Goal: Task Accomplishment & Management: Manage account settings

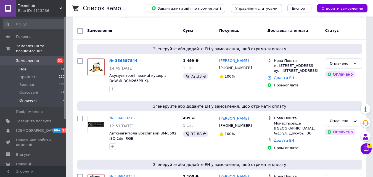
scroll to position [55, 0]
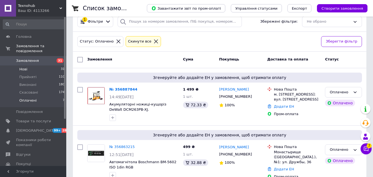
click at [37, 65] on li "Нові 31" at bounding box center [34, 69] width 68 height 8
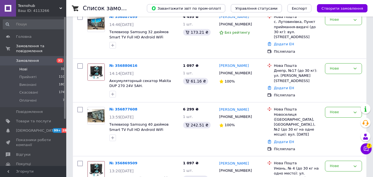
scroll to position [166, 0]
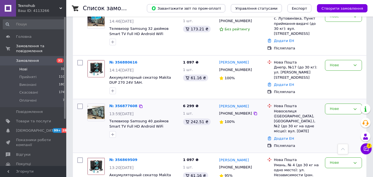
drag, startPoint x: 140, startPoint y: 97, endPoint x: 146, endPoint y: 92, distance: 7.4
drag, startPoint x: 146, startPoint y: 92, endPoint x: 269, endPoint y: 83, distance: 123.7
click at [269, 80] on div "Нова Пошта Днепр, №17 (до 30 кг): ул. Вадима Жукова, 8А Додати ЕН Післяплата" at bounding box center [294, 77] width 58 height 39
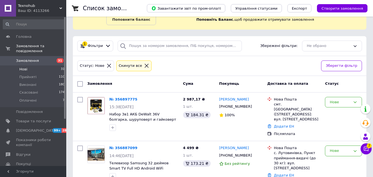
scroll to position [0, 0]
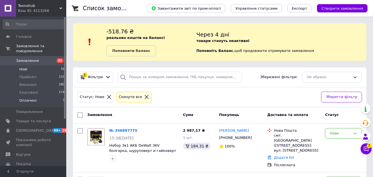
click at [49, 97] on li "Оплачені 7" at bounding box center [34, 102] width 68 height 10
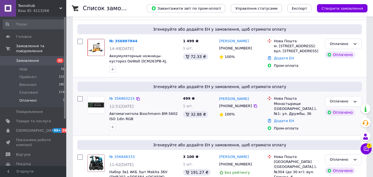
scroll to position [110, 0]
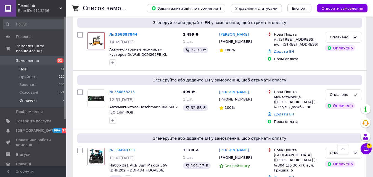
click at [32, 65] on li "Нові 31" at bounding box center [34, 69] width 68 height 8
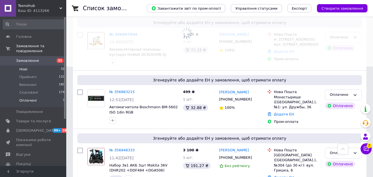
click at [38, 97] on li "Оплачені 7" at bounding box center [34, 102] width 68 height 10
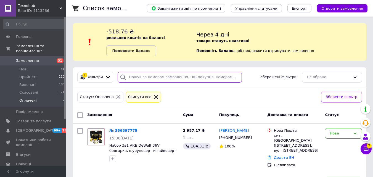
click at [188, 80] on input "search" at bounding box center [180, 77] width 124 height 11
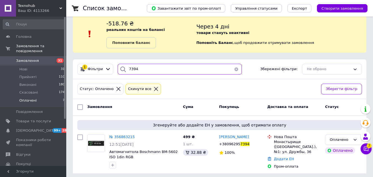
scroll to position [10, 0]
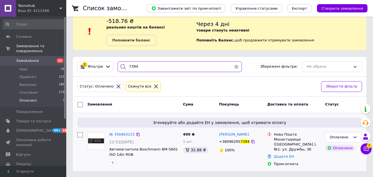
type input "7394"
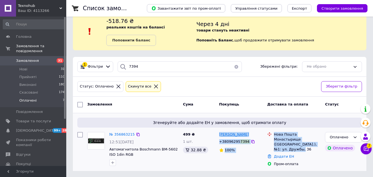
drag, startPoint x: 319, startPoint y: 144, endPoint x: 219, endPoint y: 132, distance: 100.4
click at [219, 132] on div "№ 356863215 12:51, 12.08.2025 Автомагнитола Boschmann BM-5602 ISO 1din RGB MP3+…" at bounding box center [219, 149] width 289 height 39
copy div "Олексій Прилуцький +38096295 7394 100% Нова Пошта Монастырище (Черкасская обл.)…"
click at [234, 66] on button "button" at bounding box center [236, 66] width 11 height 11
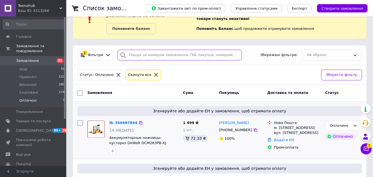
scroll to position [83, 0]
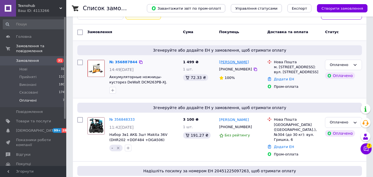
drag, startPoint x: 322, startPoint y: 72, endPoint x: 220, endPoint y: 60, distance: 102.6
click at [220, 60] on div "№ 356887844 14:49, 12.08.2025 Аккумуляторные ножницы-кусторез DeWalt DCM263PB-X…" at bounding box center [219, 76] width 289 height 39
copy div "Марина Міщенко +380672321381 100% Нова Пошта м. Ржищів (Київська обл.), №1: вул…"
click at [346, 66] on div "Оплачено" at bounding box center [340, 65] width 21 height 6
click at [343, 76] on li "Прийнято" at bounding box center [343, 76] width 36 height 10
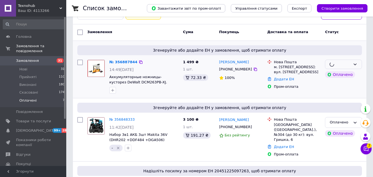
click at [238, 87] on div "Марина Міщенко +380672321381 100%" at bounding box center [241, 76] width 48 height 39
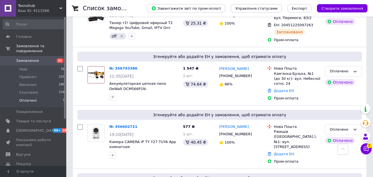
scroll to position [302, 0]
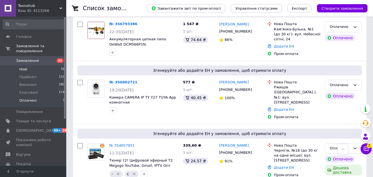
click at [45, 65] on li "Нові 31" at bounding box center [34, 69] width 68 height 8
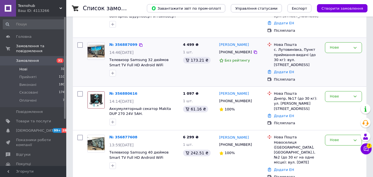
scroll to position [166, 0]
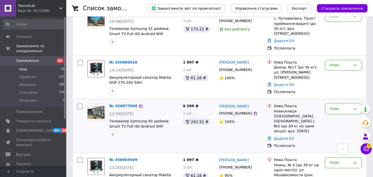
drag, startPoint x: 169, startPoint y: 88, endPoint x: 132, endPoint y: 122, distance: 50.0
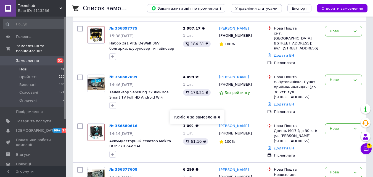
scroll to position [110, 0]
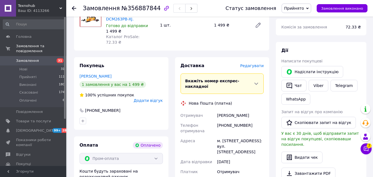
scroll to position [193, 0]
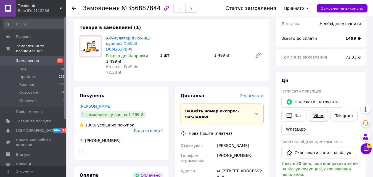
click at [317, 110] on link "Viber" at bounding box center [318, 116] width 19 height 12
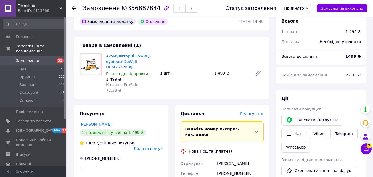
scroll to position [166, 0]
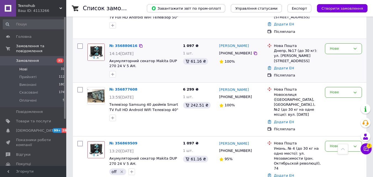
scroll to position [155, 0]
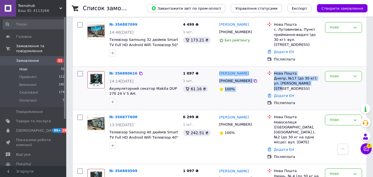
drag, startPoint x: 309, startPoint y: 75, endPoint x: 218, endPoint y: 66, distance: 91.8
click at [218, 69] on div "№ 356880616 14:14, 12.08.2025 Акумуляторний секатор Makita DUP 270 24 V 5 AH. 1…" at bounding box center [219, 88] width 289 height 39
copy div "Олег Шавлак +380967741083 100% Нова Пошта Днепр, №17 (до 30 кг): ул. Вадима Жук…"
